Goal: Information Seeking & Learning: Learn about a topic

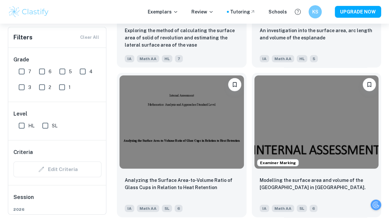
scroll to position [1357, 0]
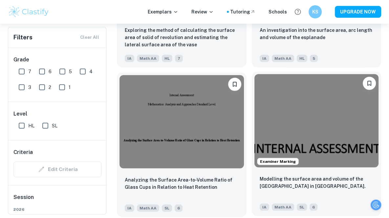
click at [296, 131] on img at bounding box center [317, 120] width 125 height 93
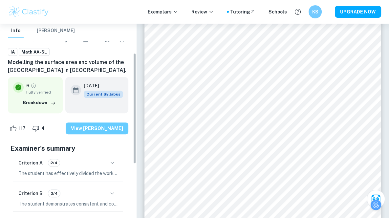
scroll to position [60, 0]
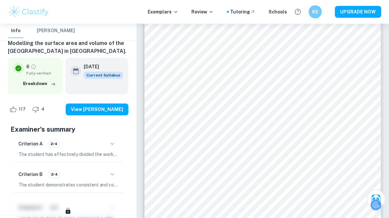
click at [113, 148] on icon "button" at bounding box center [112, 144] width 8 height 8
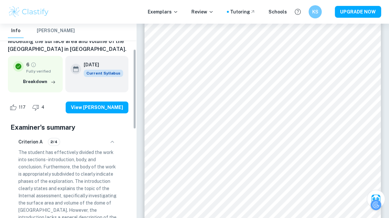
scroll to position [63, 0]
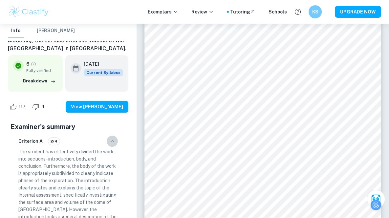
click at [113, 145] on icon "button" at bounding box center [112, 141] width 8 height 8
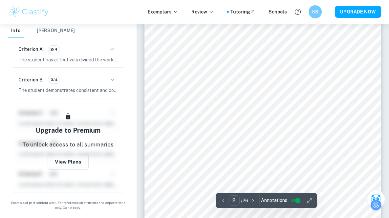
scroll to position [387, 0]
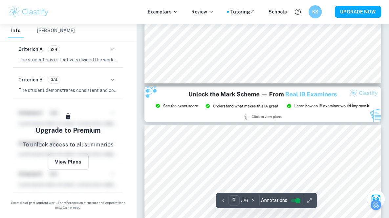
type input "3"
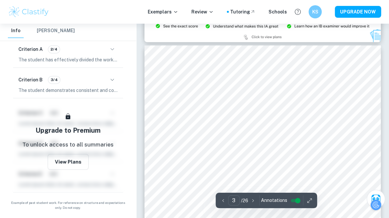
scroll to position [741, 0]
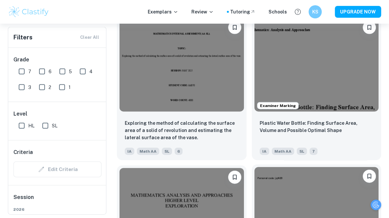
scroll to position [1094, 0]
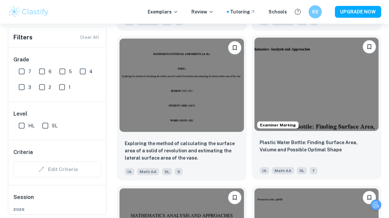
click at [292, 99] on img at bounding box center [317, 84] width 125 height 93
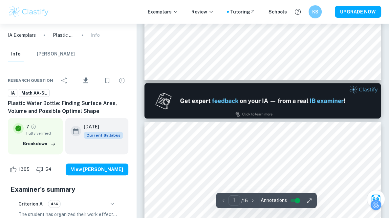
type input "2"
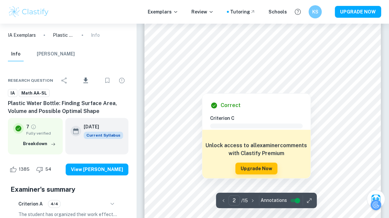
scroll to position [463, 0]
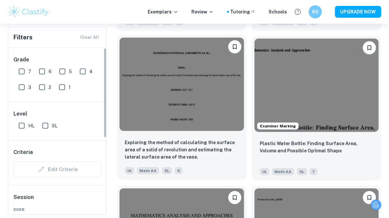
scroll to position [0, 20]
click at [158, 111] on img at bounding box center [182, 84] width 125 height 93
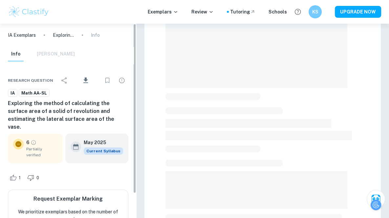
scroll to position [35, 0]
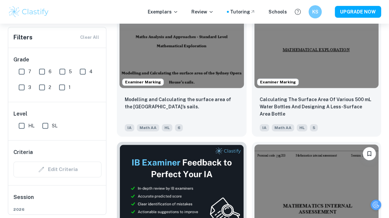
scroll to position [221, 5]
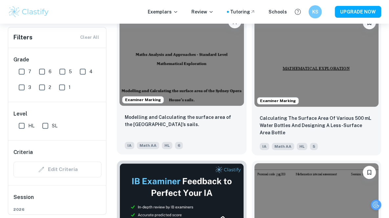
click at [223, 90] on img at bounding box center [182, 58] width 125 height 93
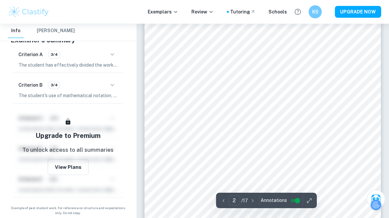
scroll to position [409, 5]
click at [98, 61] on div "Criterion A 3/4 The student has effectively divided the work into sections. The…" at bounding box center [68, 59] width 110 height 28
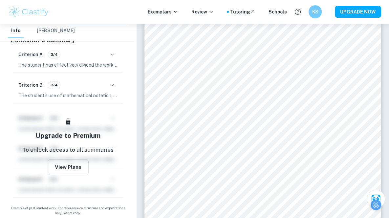
click at [101, 57] on div "Criterion A 3/4" at bounding box center [68, 54] width 100 height 11
click at [108, 56] on icon "button" at bounding box center [112, 55] width 8 height 8
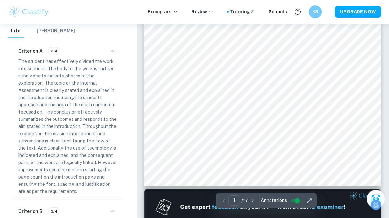
scroll to position [179, 5]
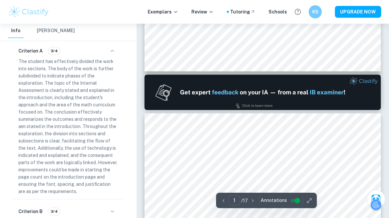
type input "2"
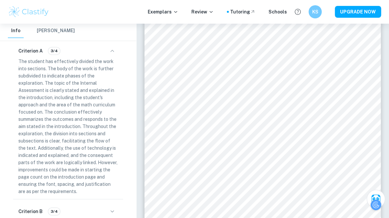
scroll to position [394, 0]
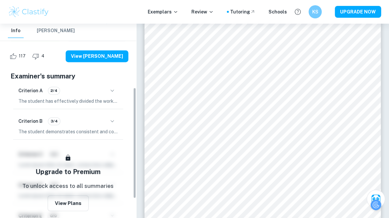
scroll to position [114, 0]
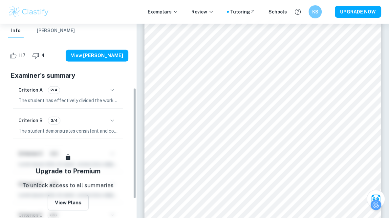
click at [112, 125] on icon "button" at bounding box center [112, 121] width 8 height 8
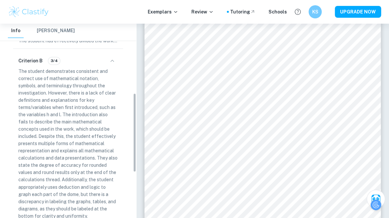
scroll to position [174, 0]
click at [113, 64] on icon "button" at bounding box center [112, 61] width 8 height 8
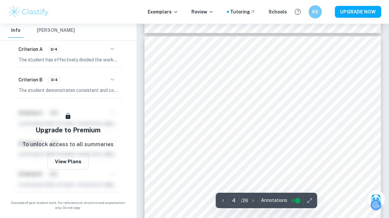
scroll to position [1084, 0]
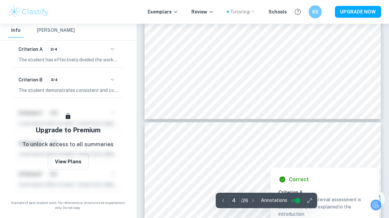
type input "3"
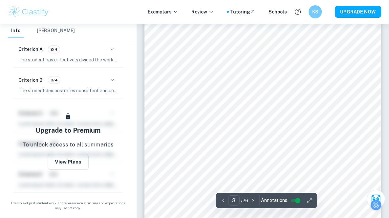
scroll to position [877, 5]
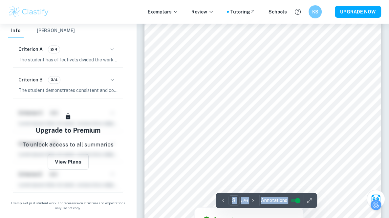
scroll to position [873, 5]
